Goal: Information Seeking & Learning: Learn about a topic

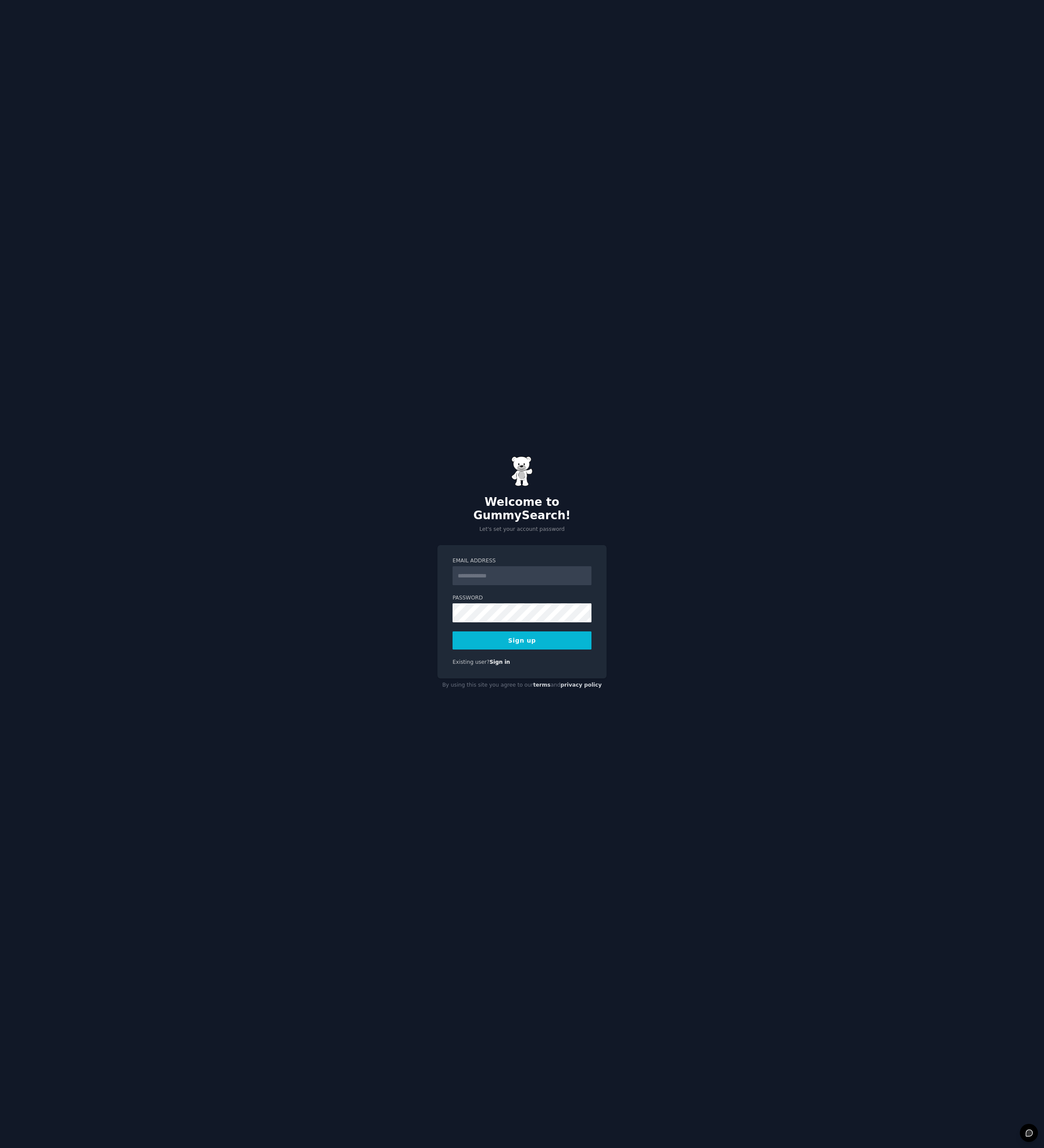
click at [481, 577] on input "Email Address" at bounding box center [522, 576] width 139 height 19
type input "**********"
click at [494, 635] on button "Sign up" at bounding box center [522, 641] width 139 height 18
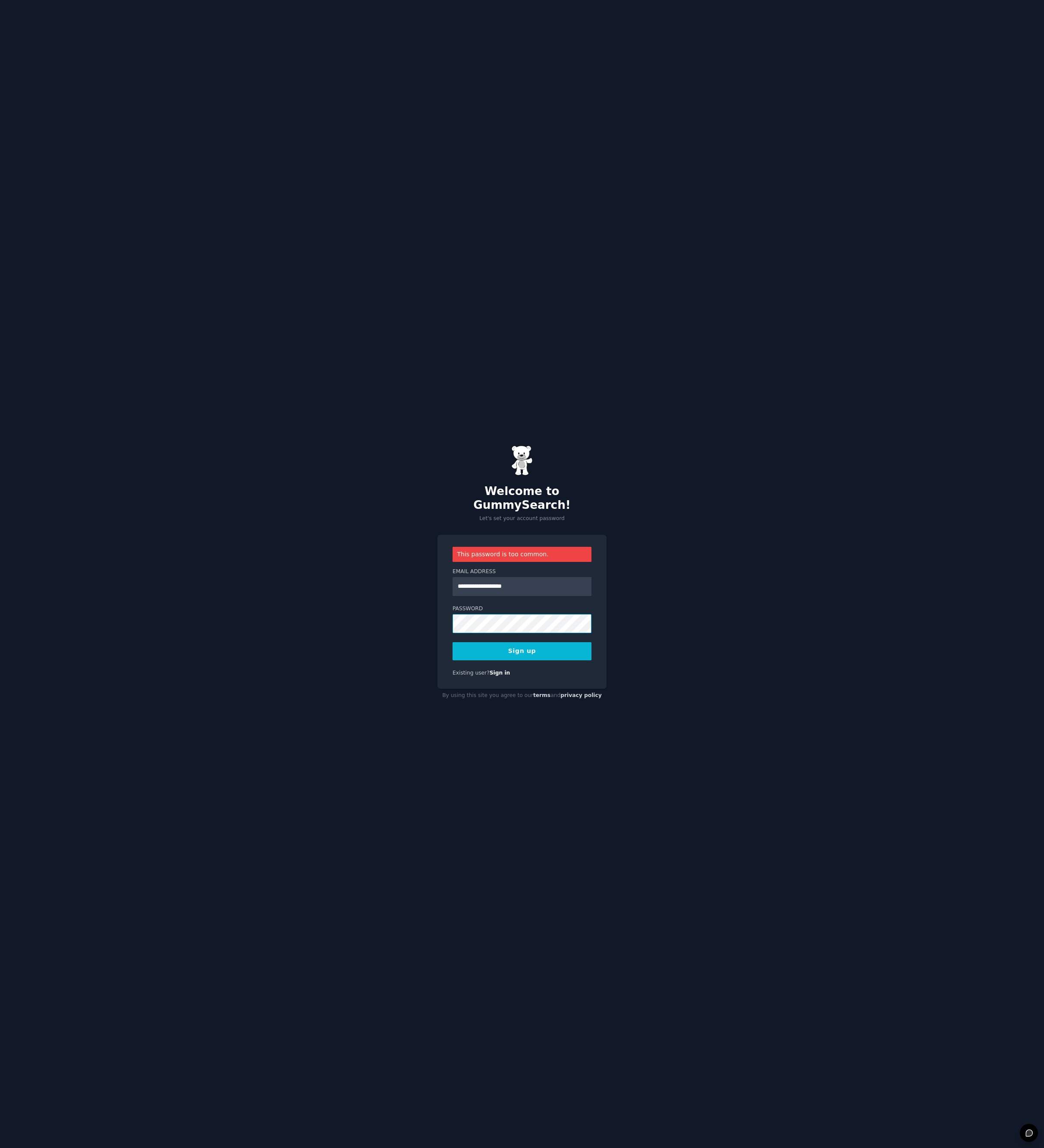
click at [416, 619] on div "**********" at bounding box center [522, 574] width 1044 height 1148
click at [508, 643] on button "Sign up" at bounding box center [522, 651] width 139 height 18
click at [416, 615] on div "**********" at bounding box center [522, 574] width 1044 height 1148
click at [531, 648] on button "Sign up" at bounding box center [522, 651] width 139 height 18
click at [418, 615] on div "**********" at bounding box center [522, 574] width 1044 height 1148
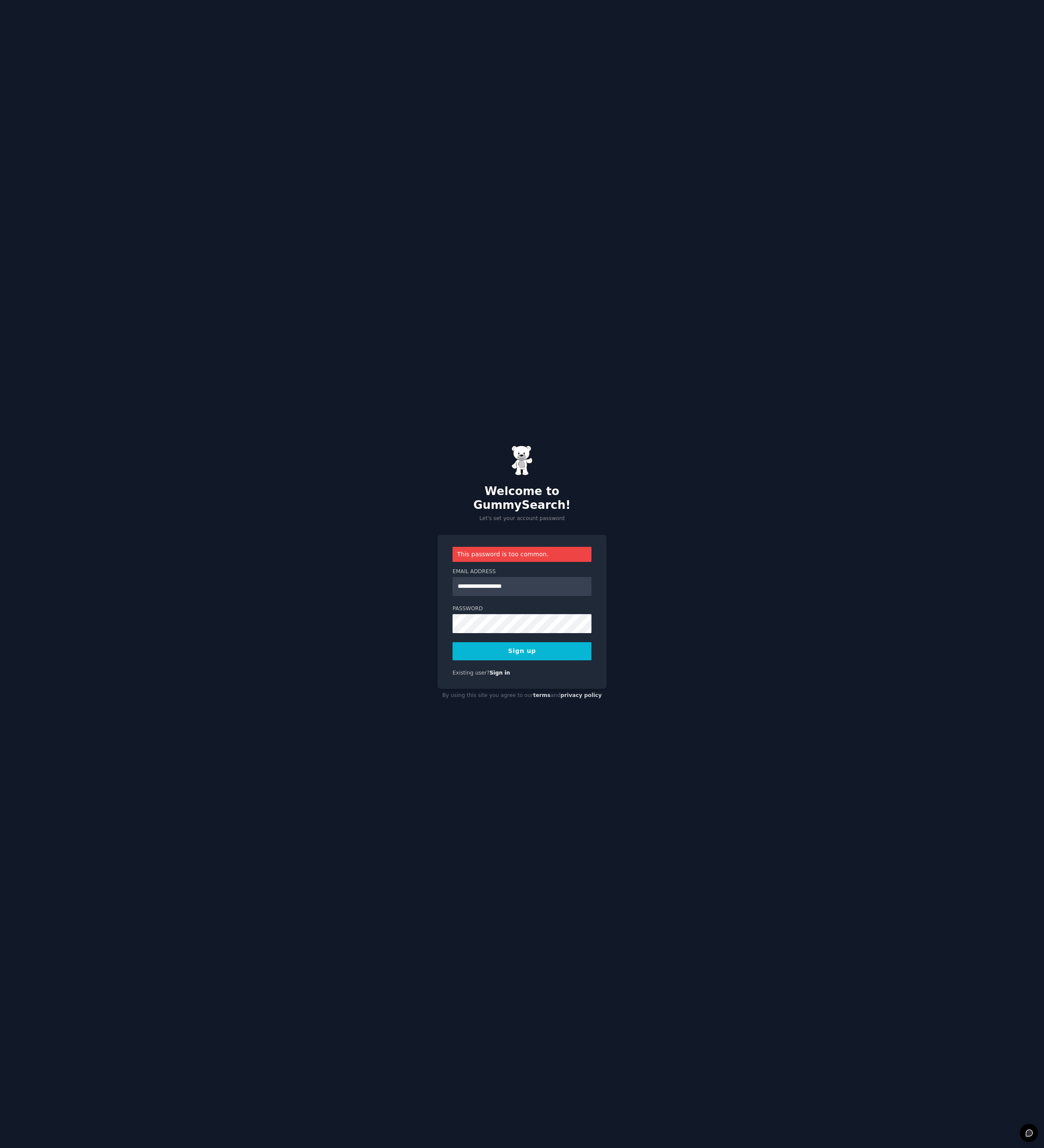
click at [514, 646] on button "Sign up" at bounding box center [522, 651] width 139 height 18
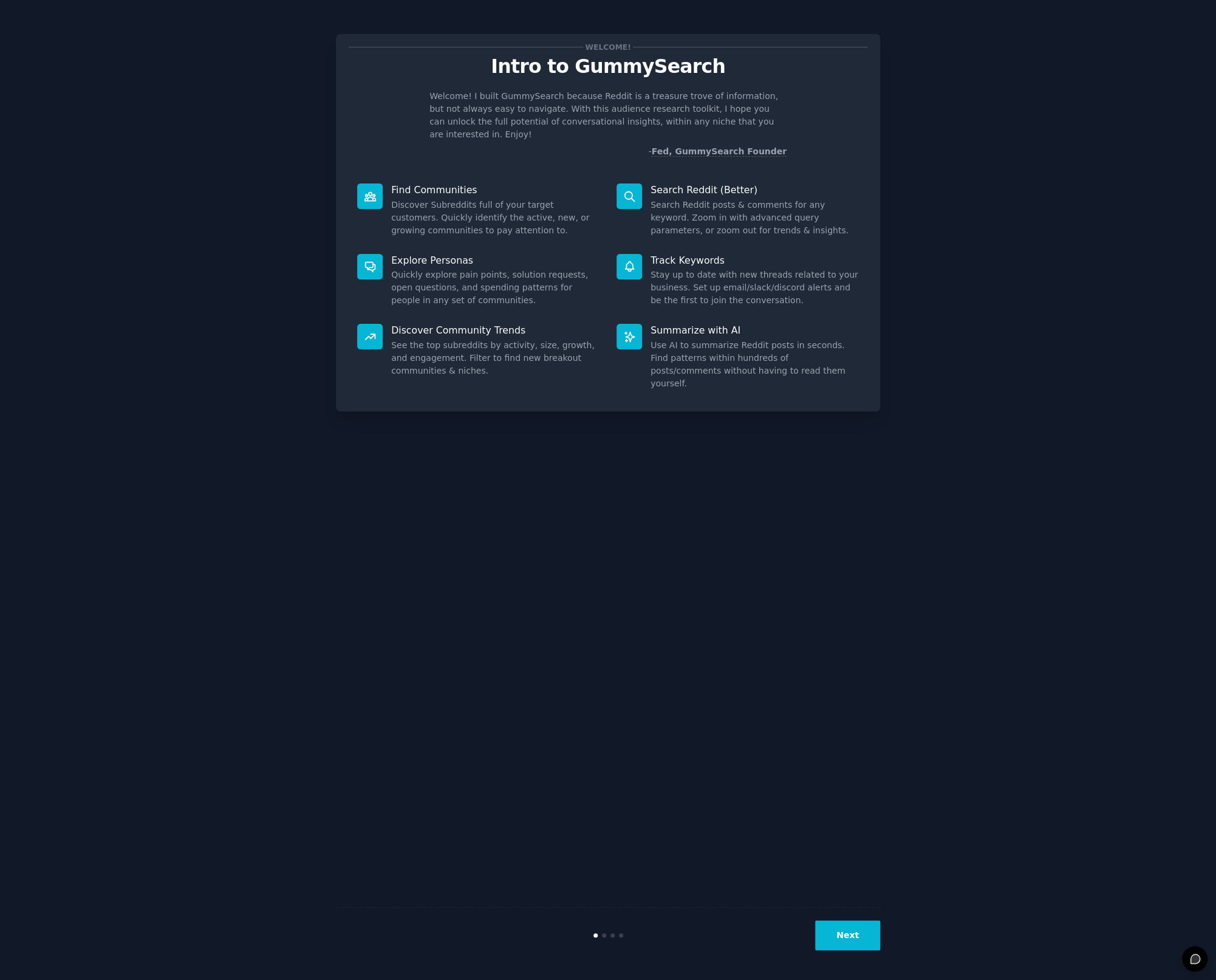
click at [856, 935] on button "Next" at bounding box center [848, 935] width 65 height 30
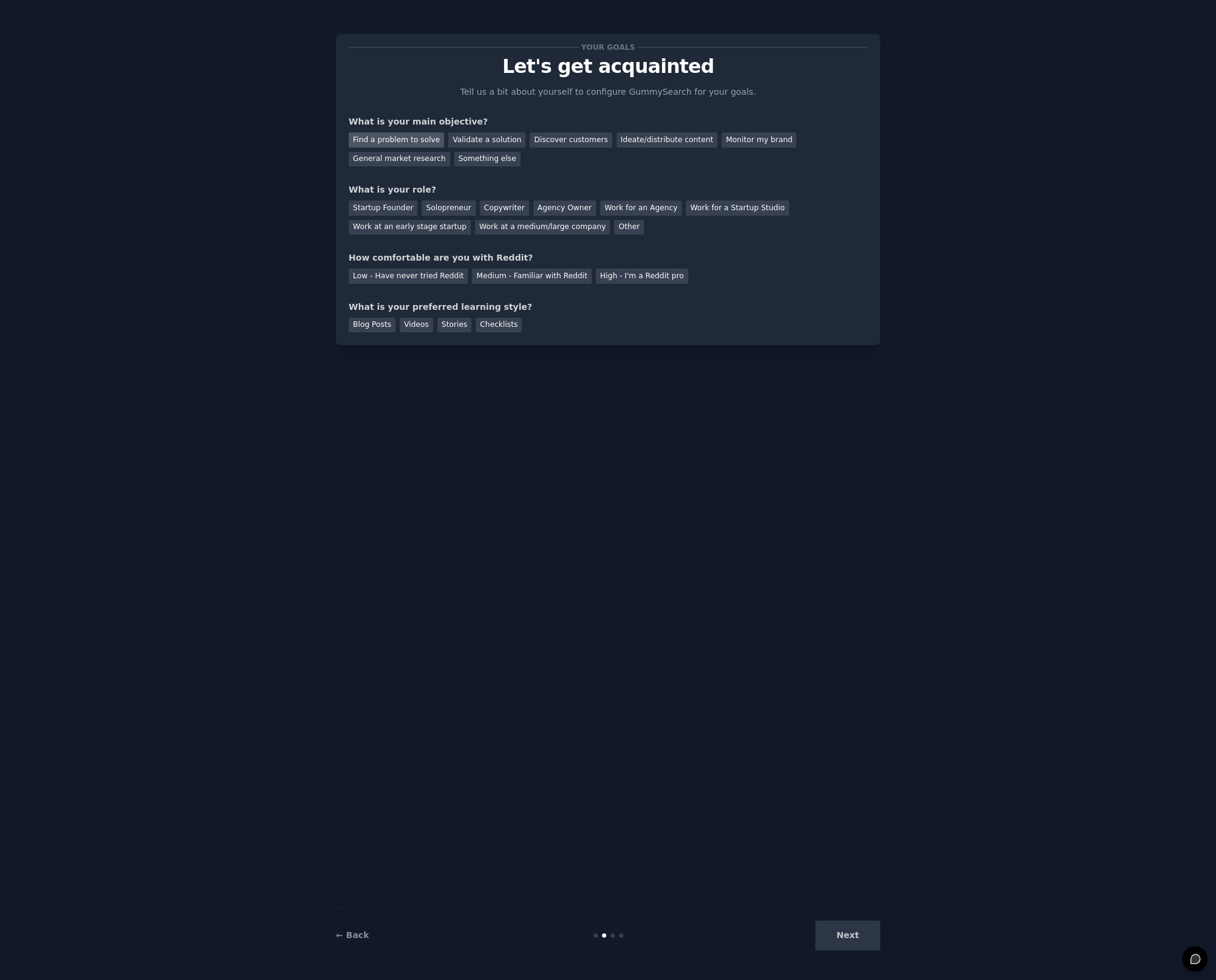
click at [427, 142] on div "Find a problem to solve" at bounding box center [396, 140] width 95 height 15
click at [492, 149] on div "Find a problem to solve Validate a solution Discover customers Ideate/distribut…" at bounding box center [608, 147] width 518 height 39
click at [489, 138] on div "Validate a solution" at bounding box center [487, 140] width 77 height 15
click at [375, 159] on div "General market research" at bounding box center [399, 160] width 101 height 15
click at [365, 213] on div "Startup Founder" at bounding box center [383, 209] width 69 height 15
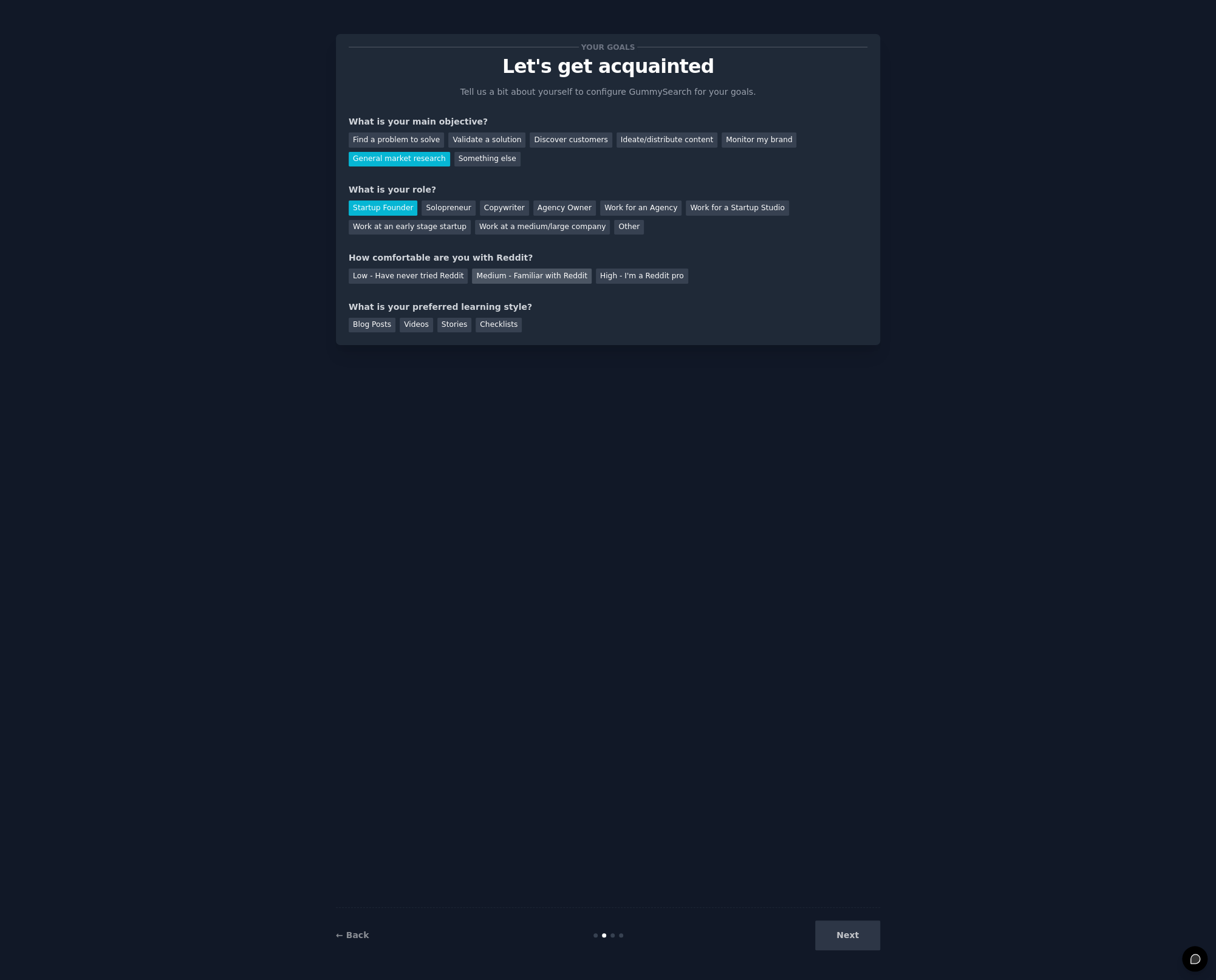
click at [547, 280] on div "Medium - Familiar with Reddit" at bounding box center [531, 276] width 119 height 15
click at [370, 325] on div "Blog Posts" at bounding box center [372, 325] width 47 height 15
click at [414, 325] on div "Videos" at bounding box center [416, 325] width 33 height 15
click at [450, 325] on div "Stories" at bounding box center [455, 325] width 34 height 15
click at [481, 329] on div "Checklists" at bounding box center [499, 325] width 46 height 15
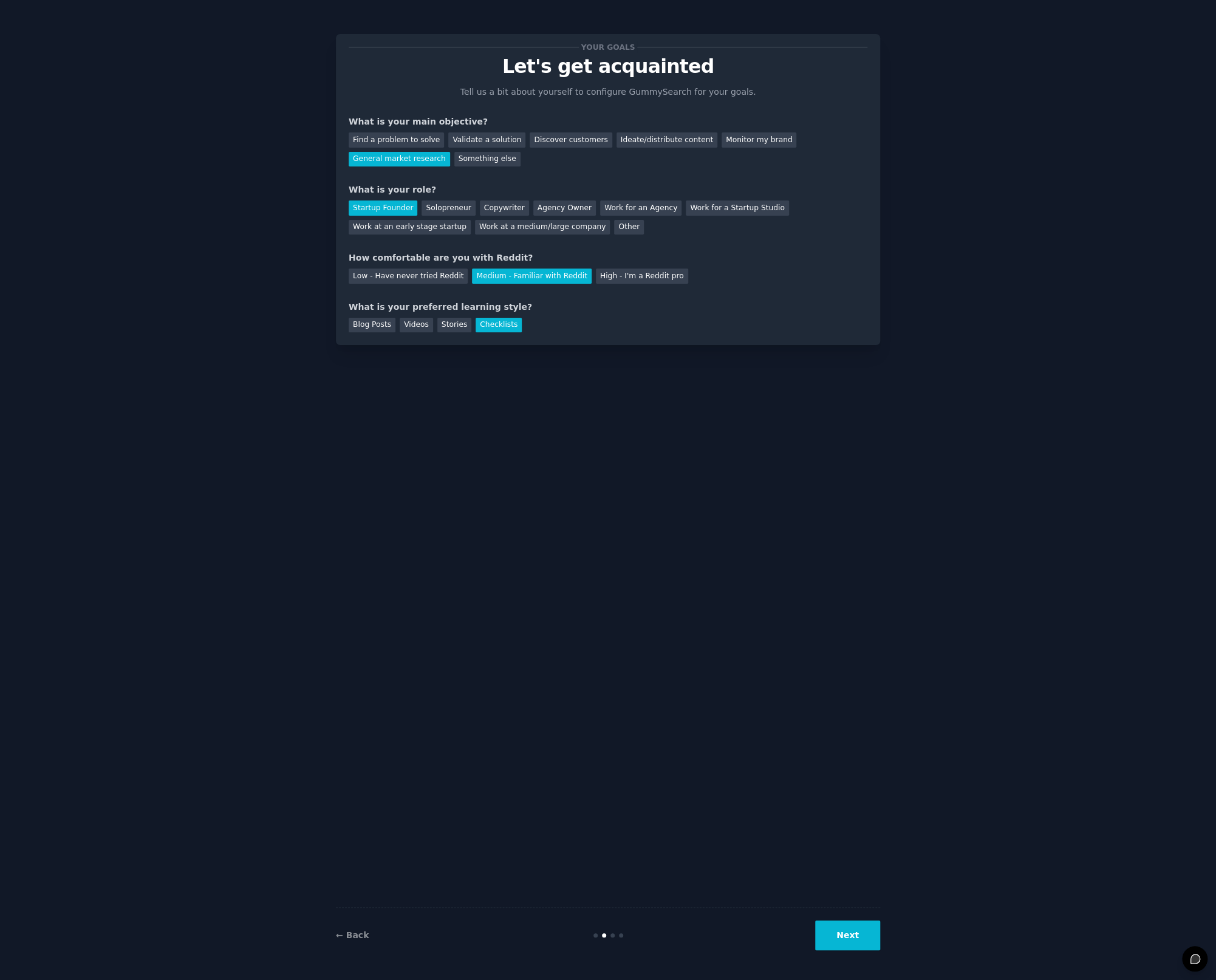
click at [850, 939] on button "Next" at bounding box center [848, 935] width 65 height 30
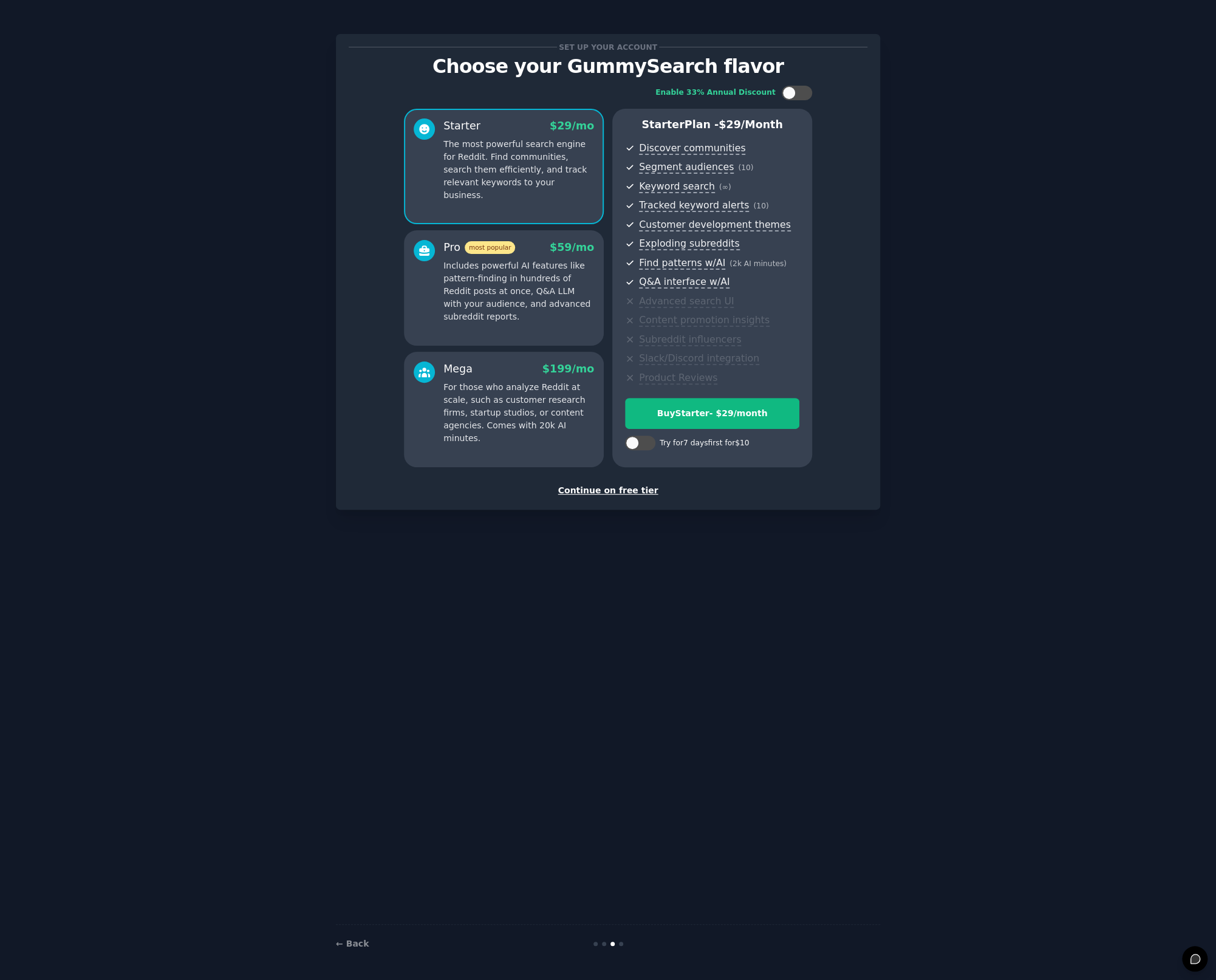
click at [604, 489] on div "Continue on free tier" at bounding box center [608, 490] width 518 height 13
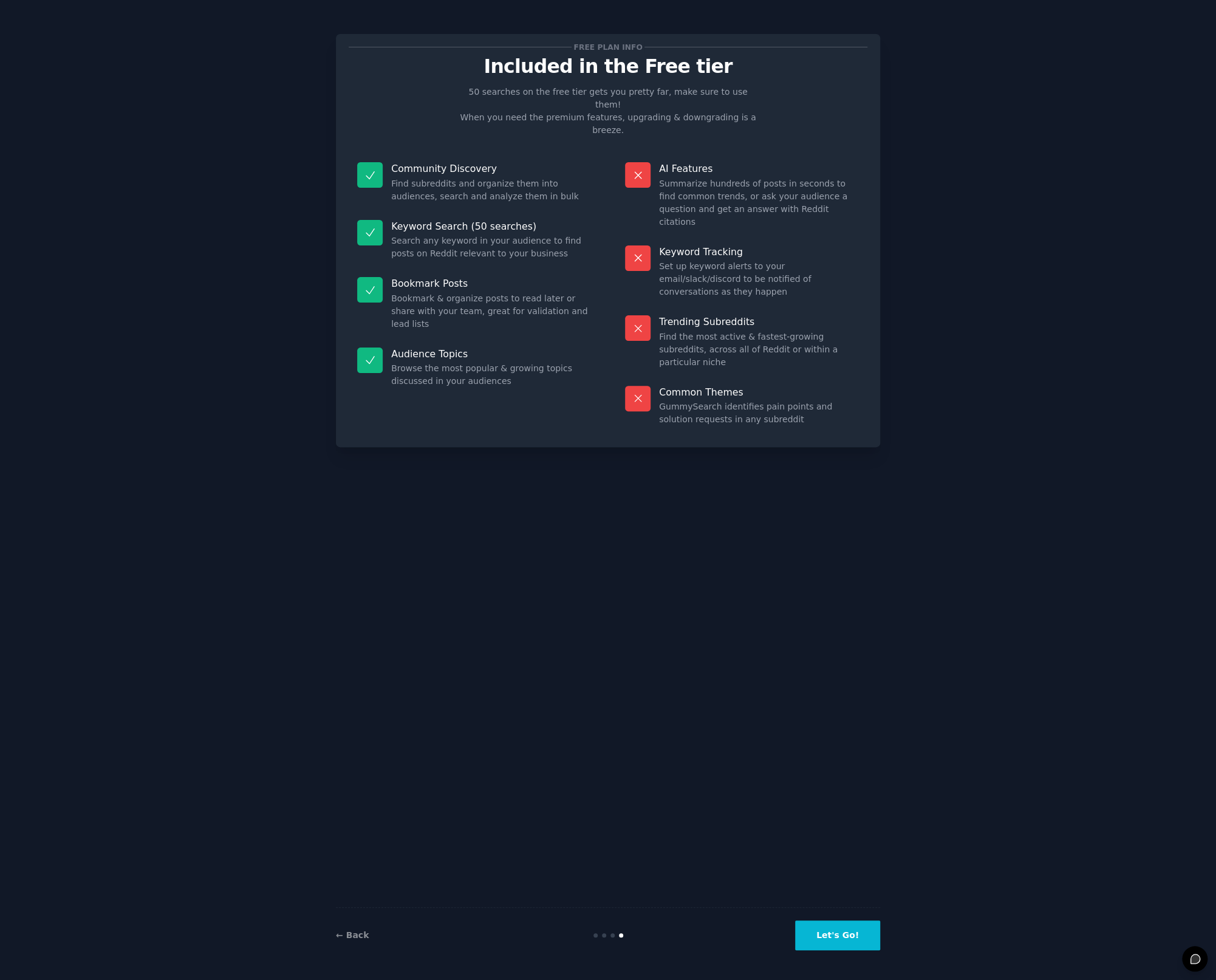
click at [853, 939] on button "Let's Go!" at bounding box center [838, 935] width 85 height 30
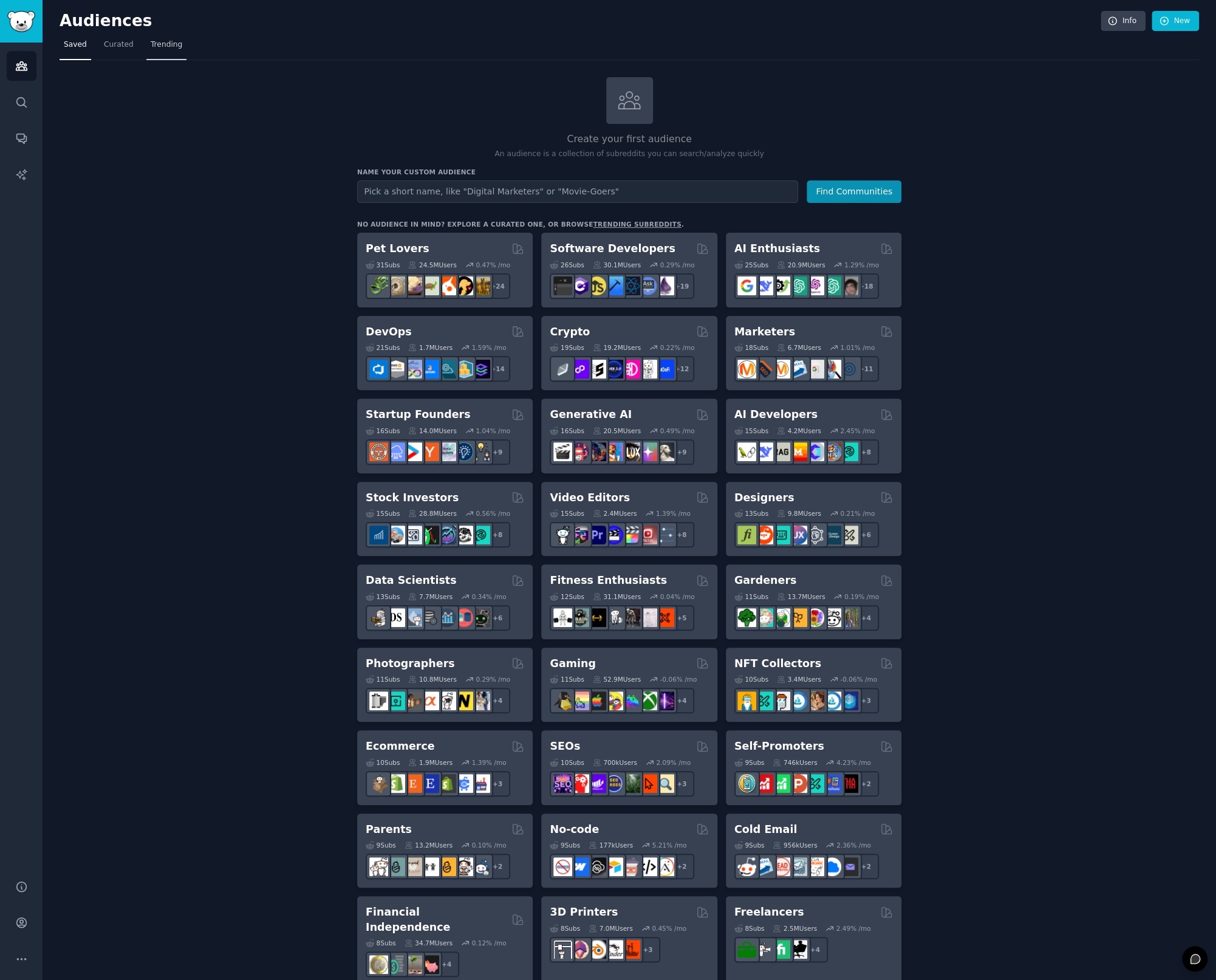
click at [166, 51] on link "Trending" at bounding box center [166, 47] width 40 height 25
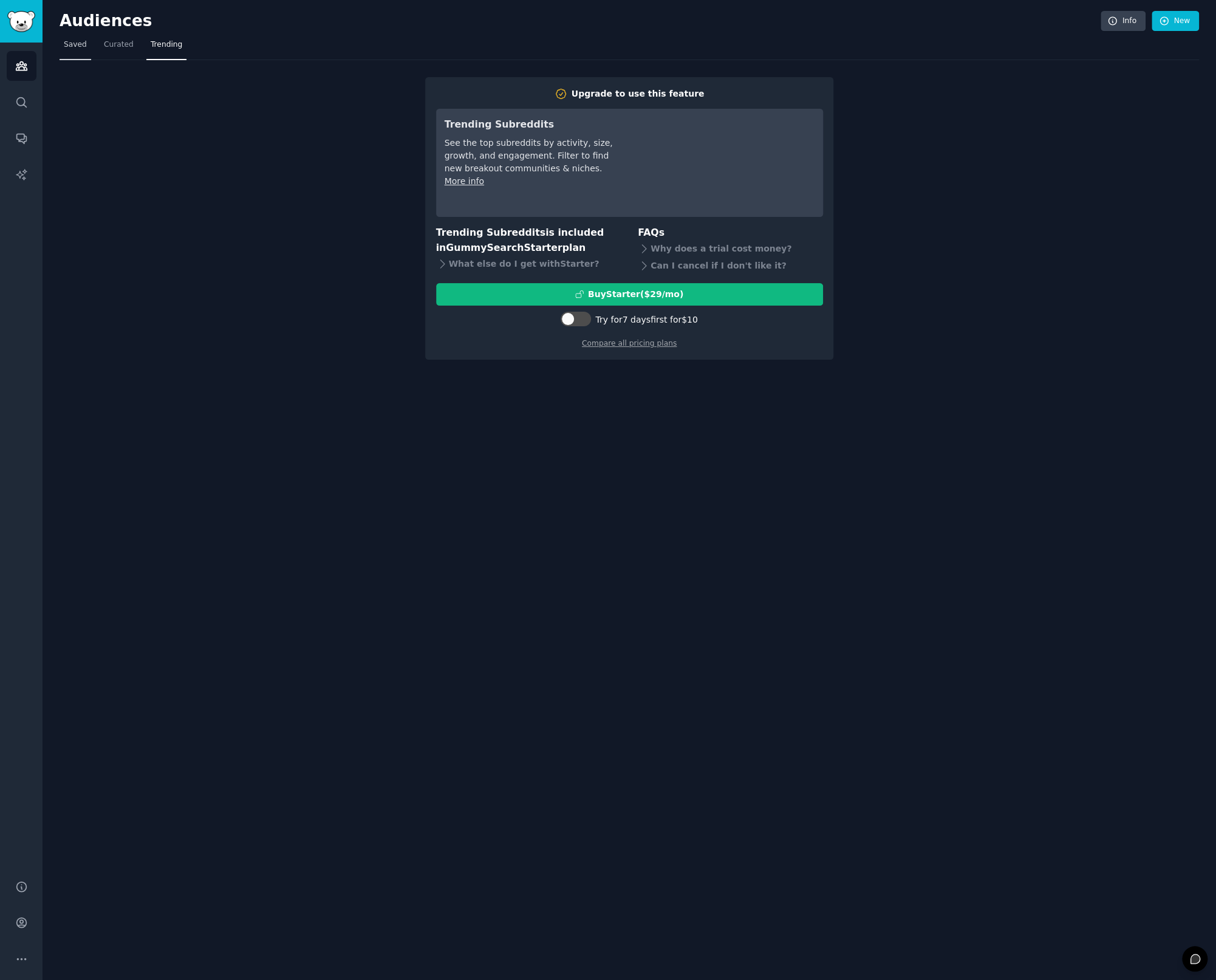
click at [80, 43] on span "Saved" at bounding box center [75, 45] width 23 height 11
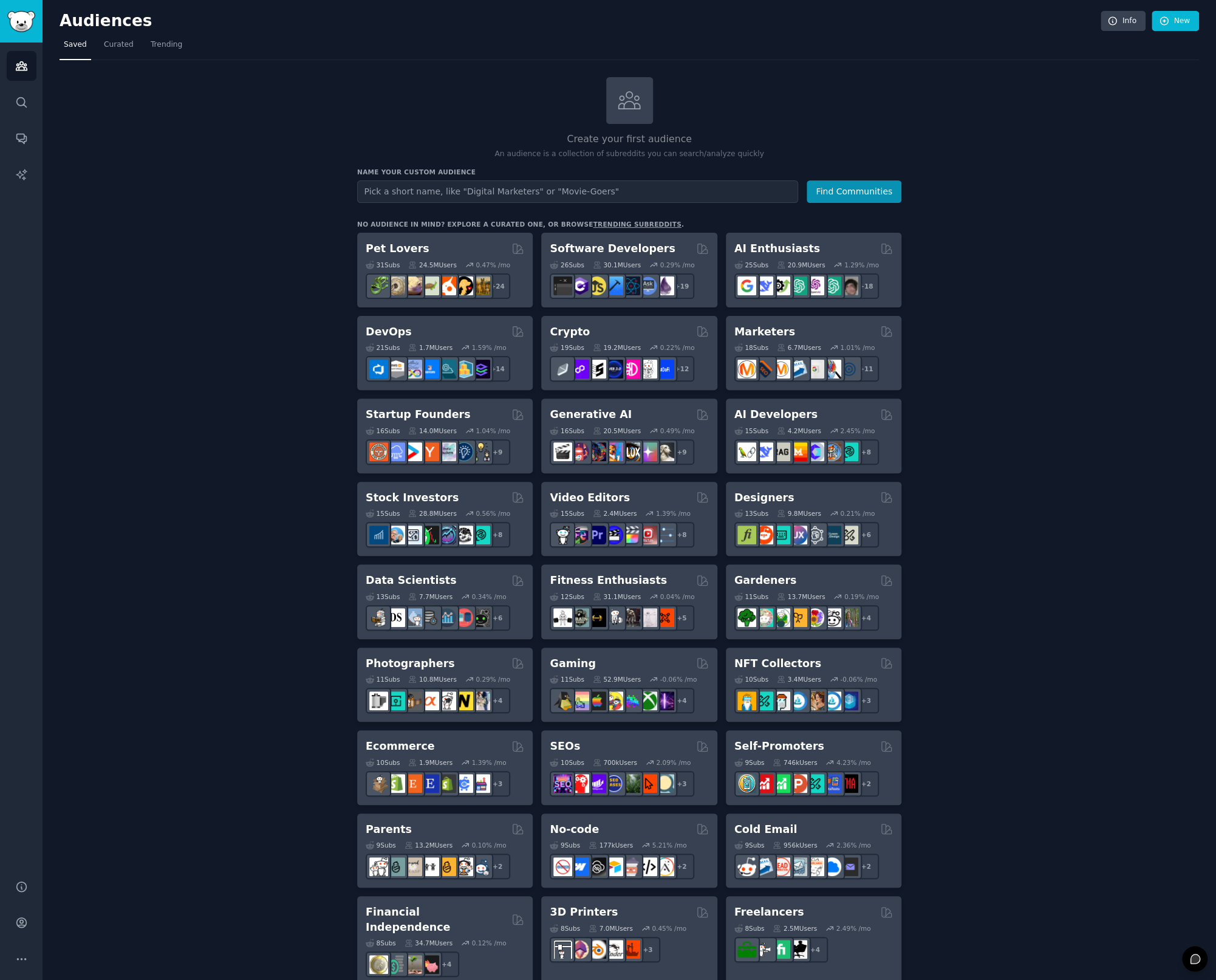
click at [452, 191] on input "text" at bounding box center [578, 191] width 441 height 22
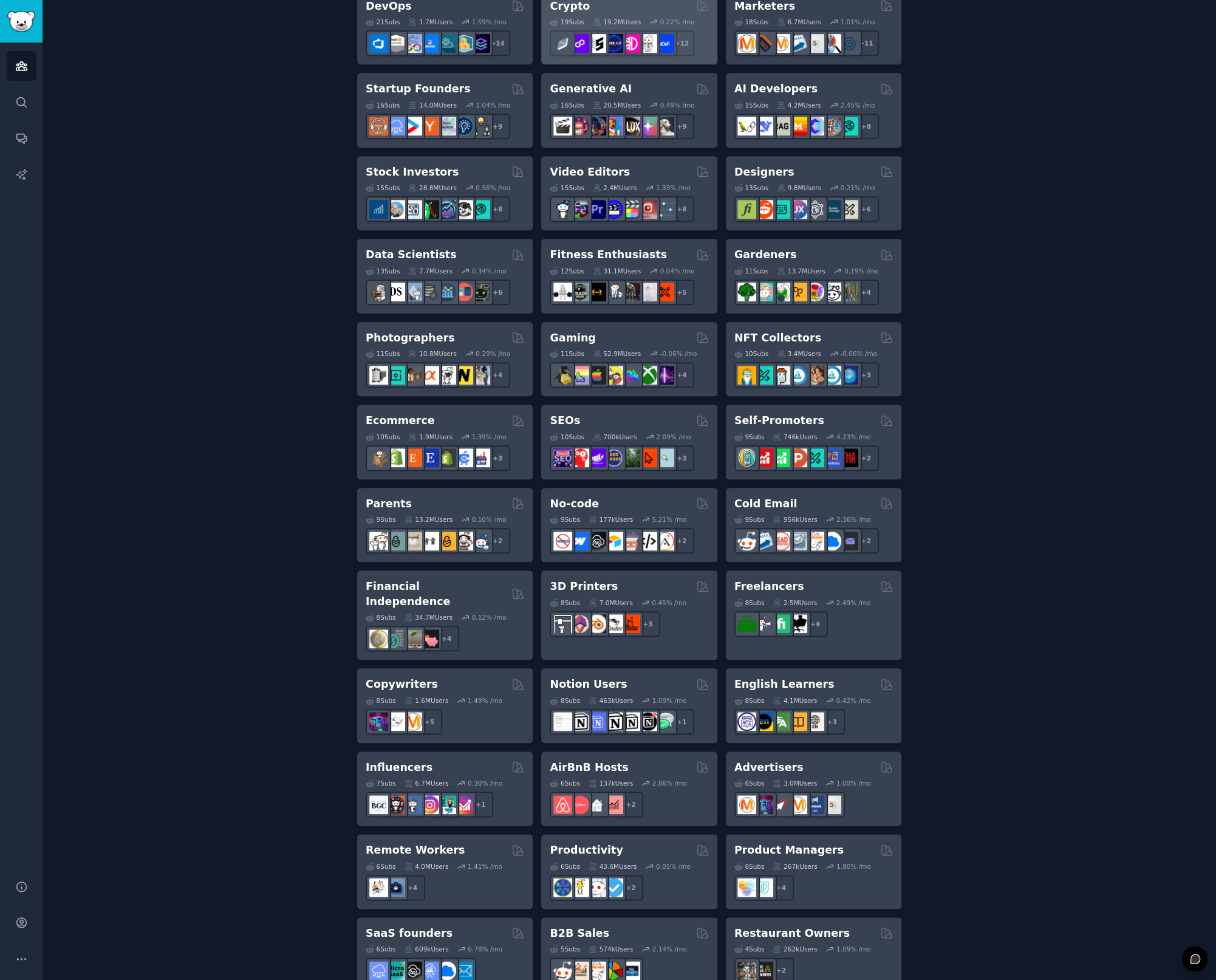
scroll to position [325, 0]
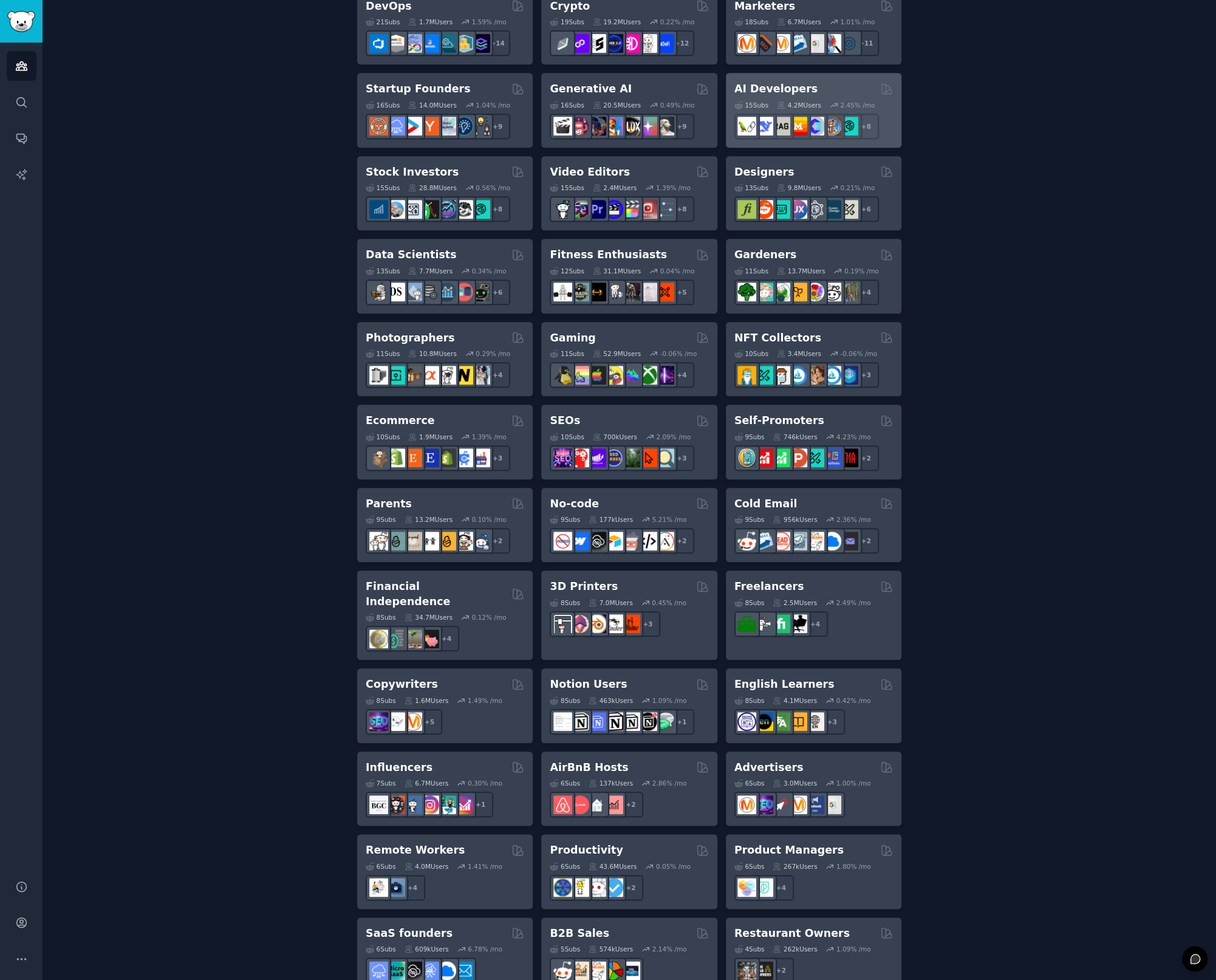
click at [824, 93] on div "AI Developers" at bounding box center [814, 89] width 159 height 15
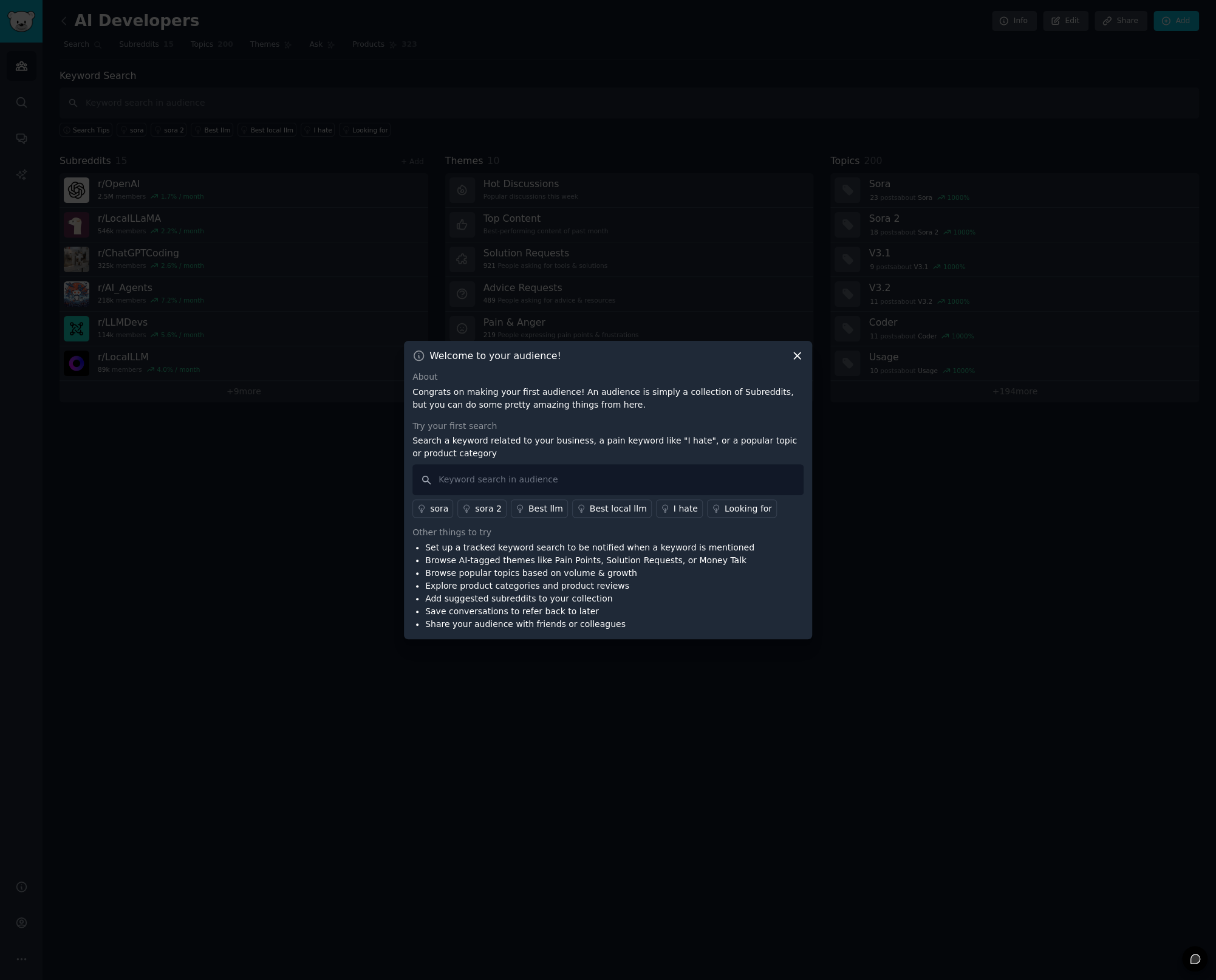
click at [799, 354] on icon at bounding box center [797, 356] width 7 height 7
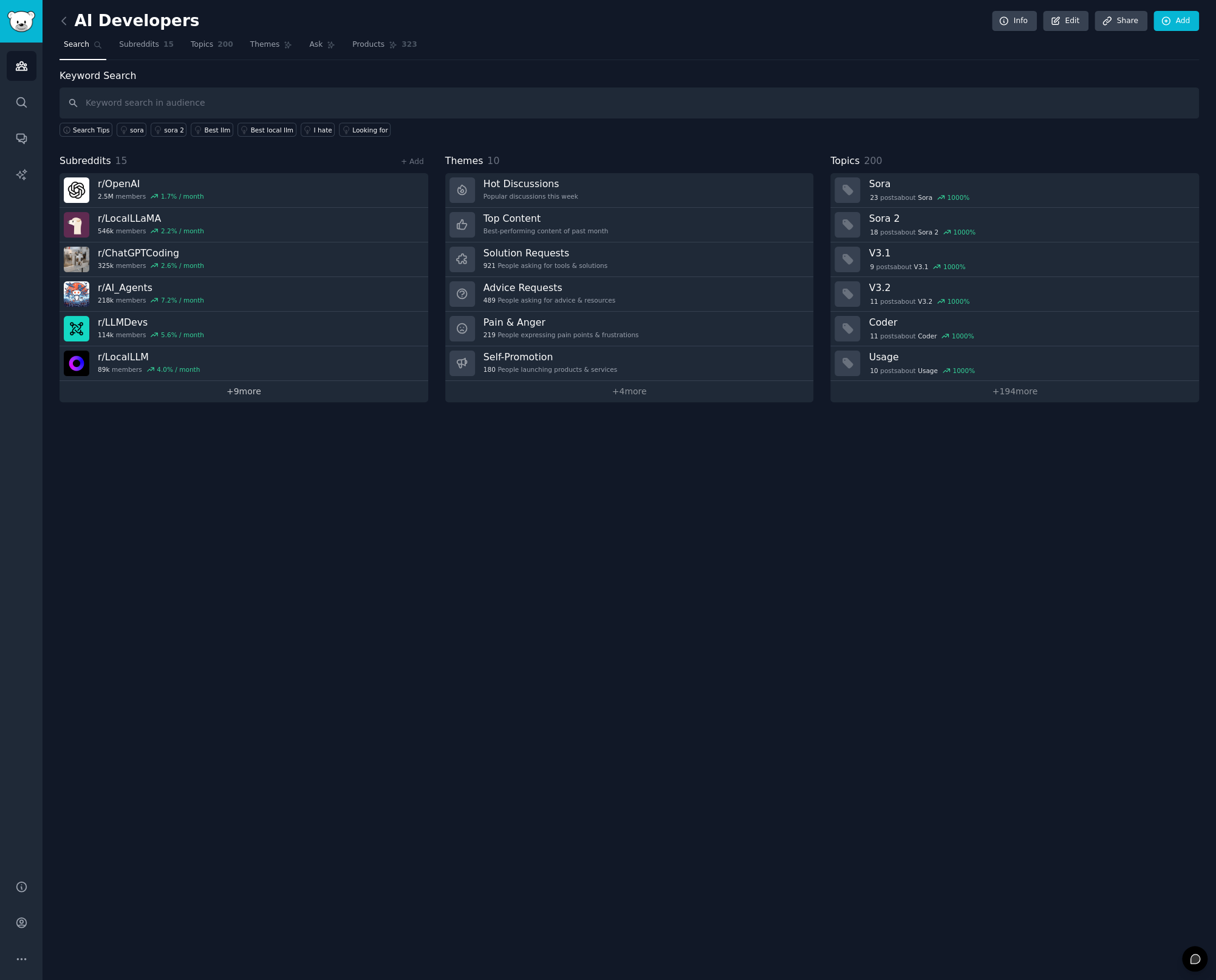
click at [240, 388] on link "+ 9 more" at bounding box center [244, 391] width 369 height 21
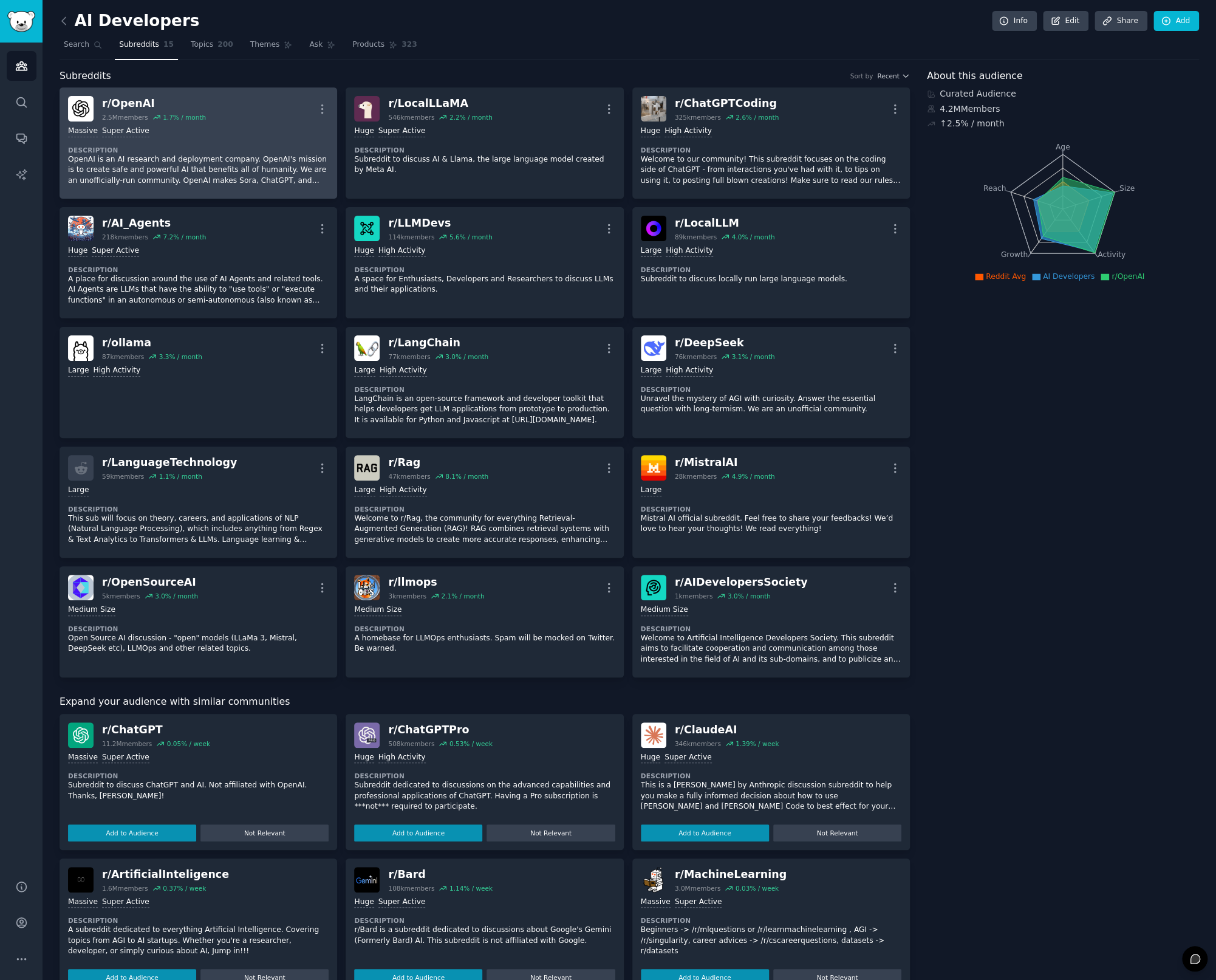
click at [244, 130] on div "Massive Super Active" at bounding box center [198, 131] width 261 height 11
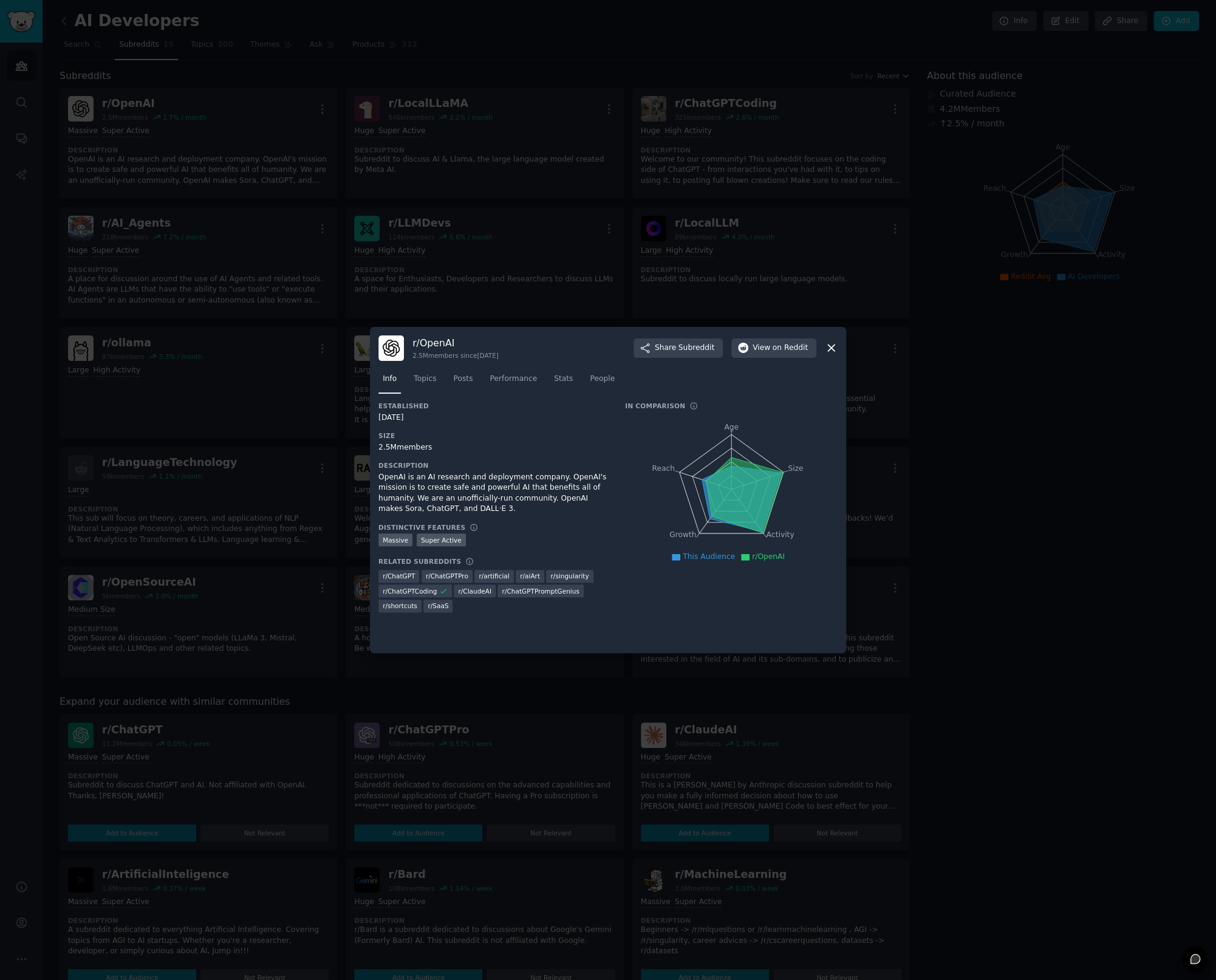
click at [835, 346] on icon at bounding box center [831, 348] width 13 height 13
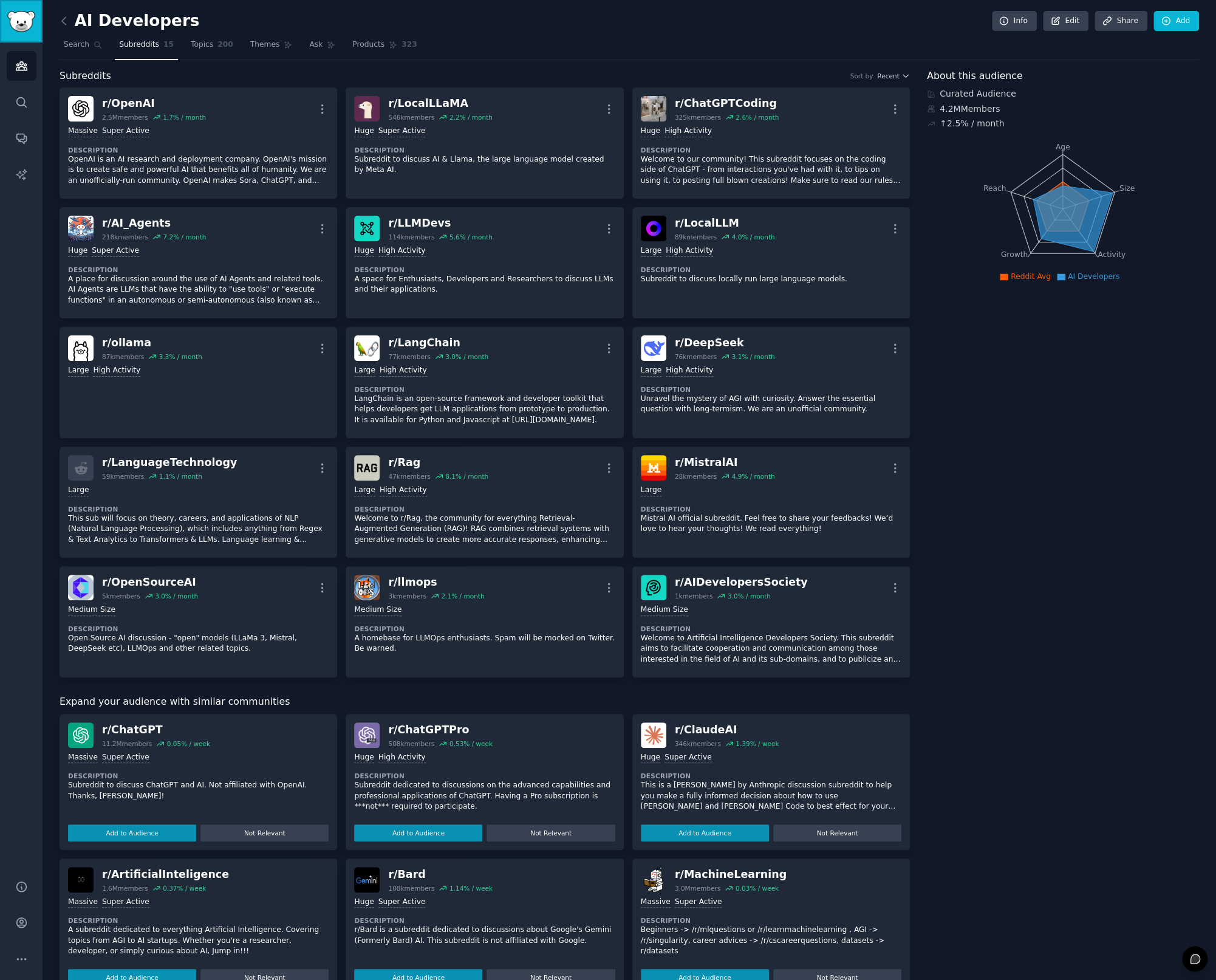
click at [24, 21] on img "Sidebar" at bounding box center [21, 21] width 28 height 21
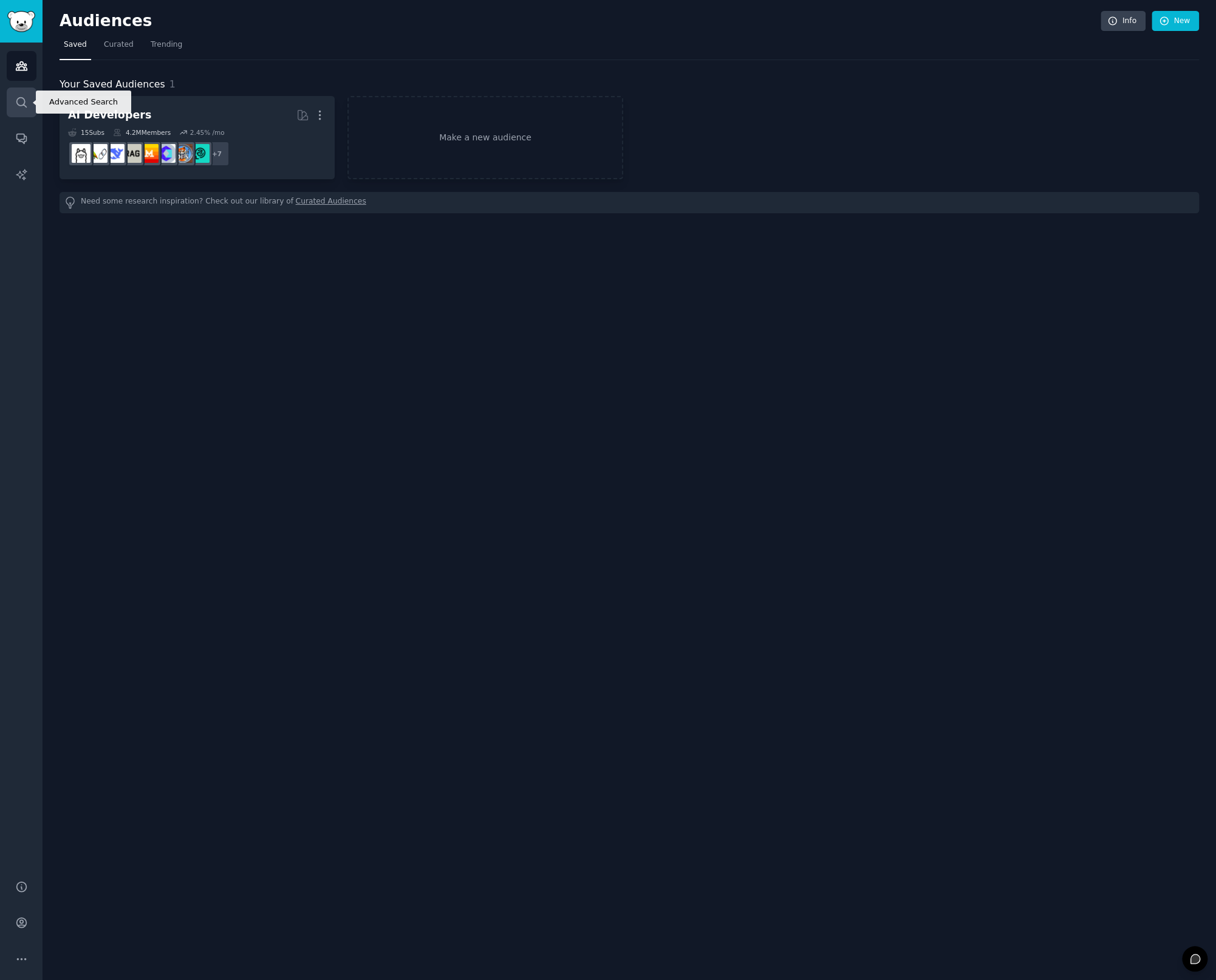
click at [21, 108] on link "Search" at bounding box center [21, 102] width 30 height 30
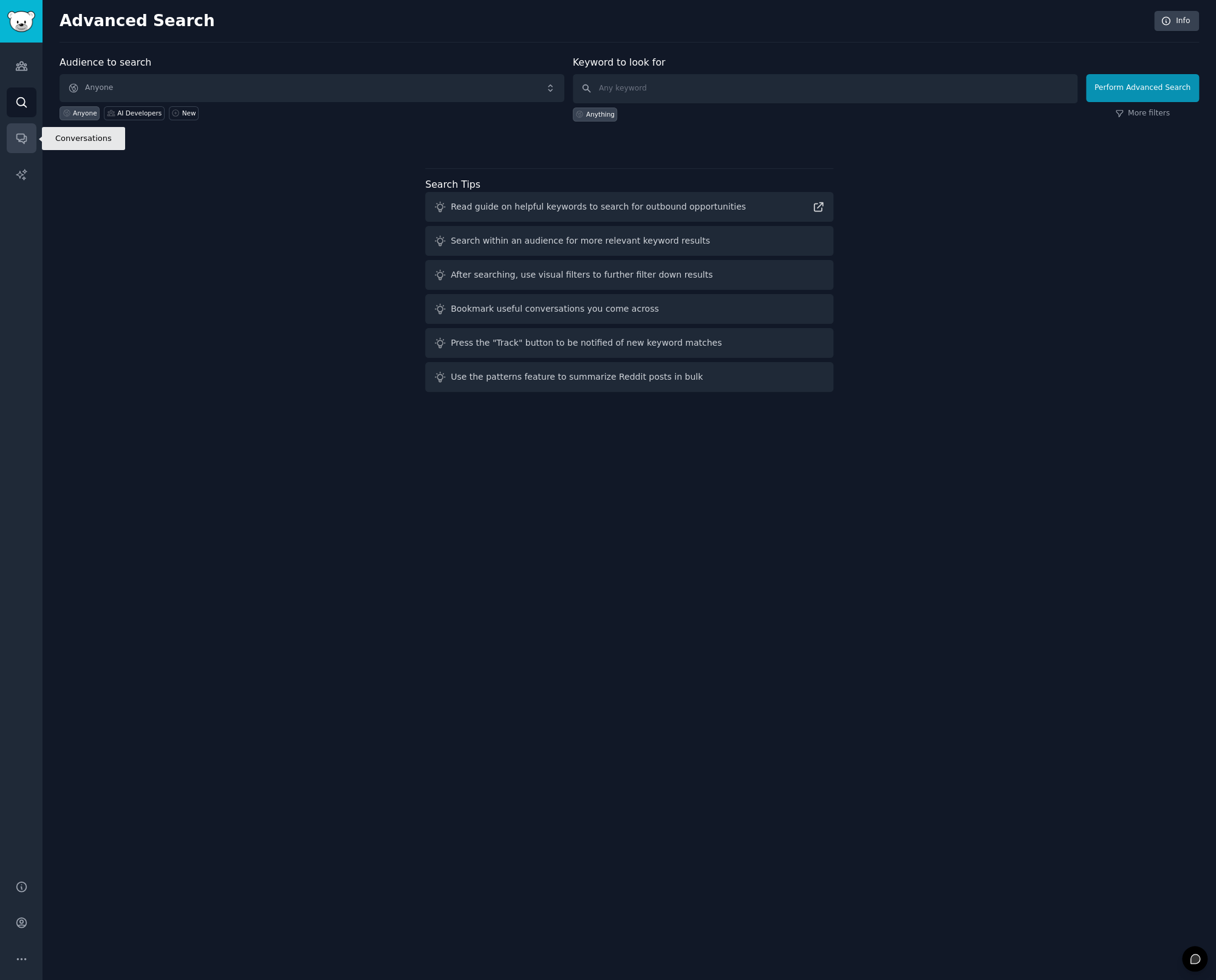
click at [21, 132] on icon "Sidebar" at bounding box center [21, 138] width 13 height 13
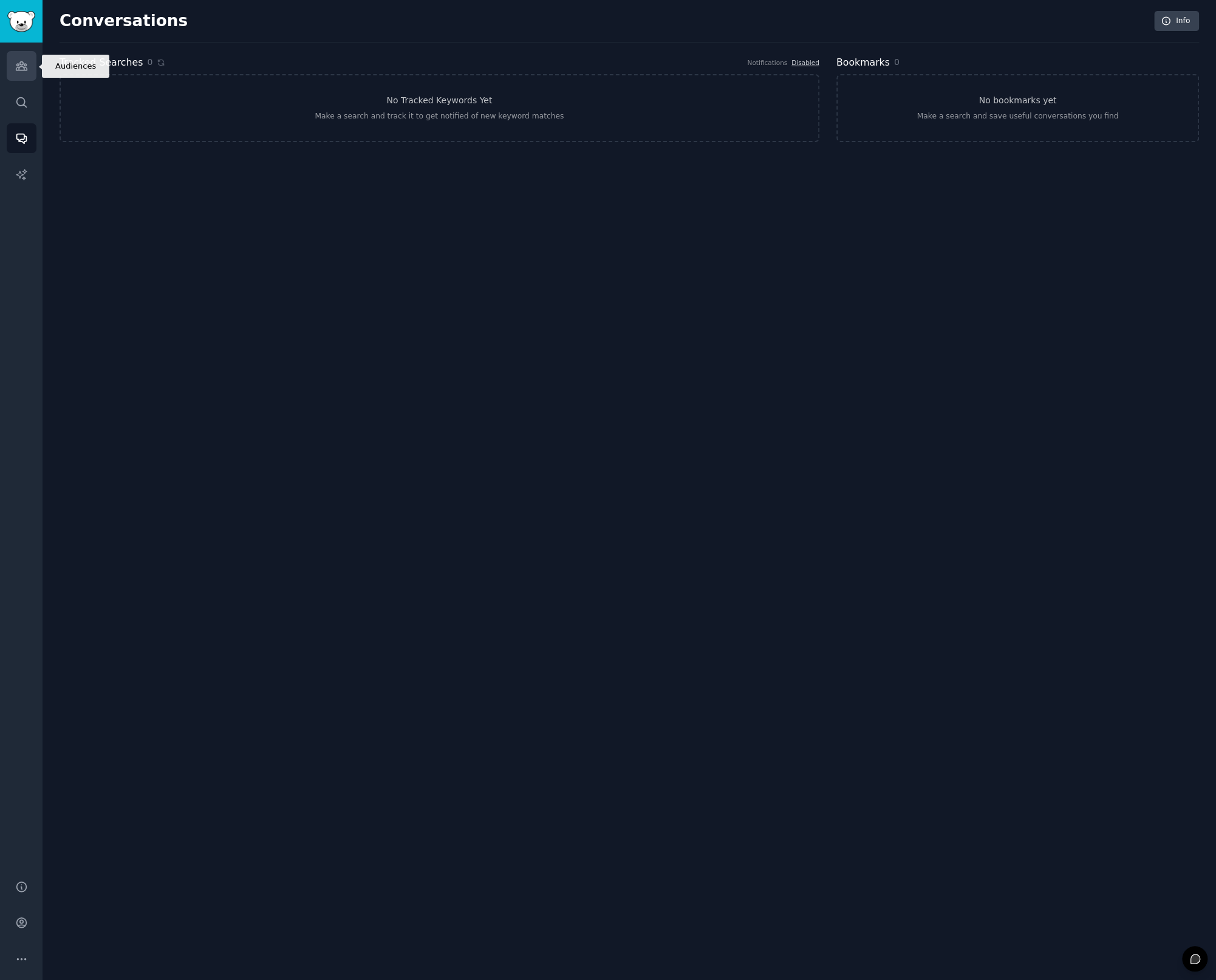
click at [15, 67] on icon "Sidebar" at bounding box center [21, 65] width 13 height 13
